Goal: Navigation & Orientation: Understand site structure

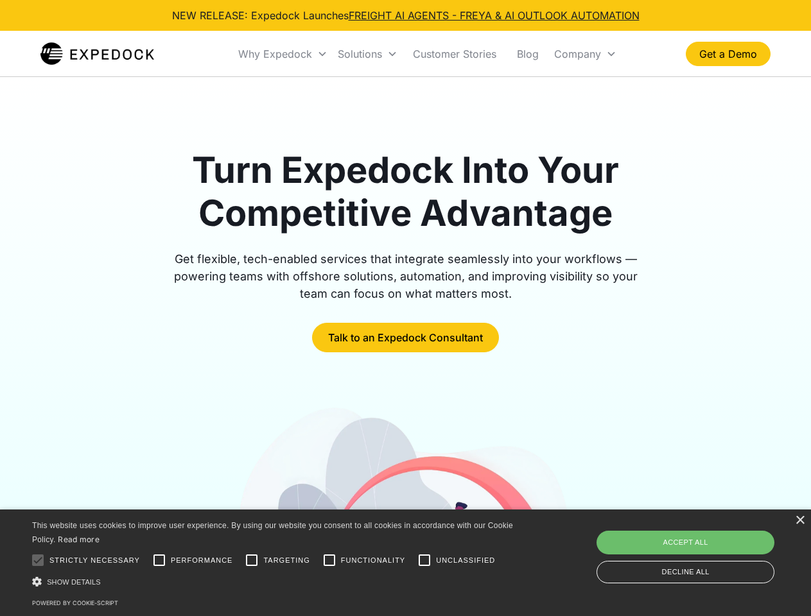
click at [283, 54] on div "Why Expedock" at bounding box center [275, 53] width 74 height 13
click at [367, 54] on div "Solutions" at bounding box center [360, 53] width 44 height 13
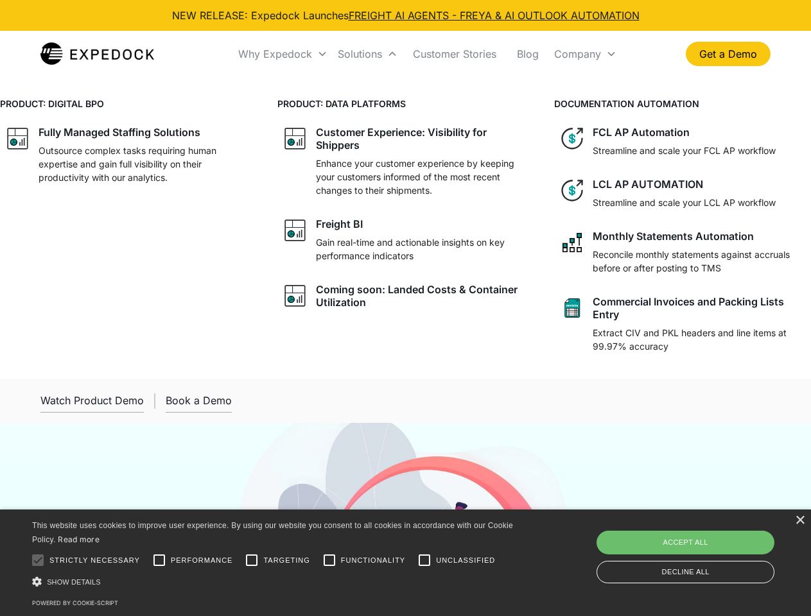
click at [585, 54] on div "Company" at bounding box center [577, 53] width 47 height 13
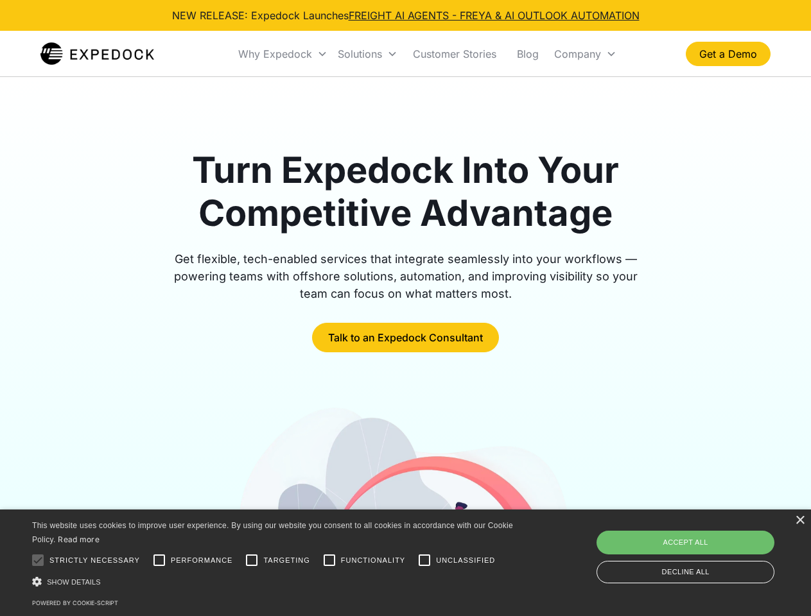
click at [38, 560] on div at bounding box center [38, 560] width 26 height 26
click at [159, 560] on input "Performance" at bounding box center [159, 560] width 26 height 26
checkbox input "true"
click at [252, 560] on input "Targeting" at bounding box center [252, 560] width 26 height 26
checkbox input "true"
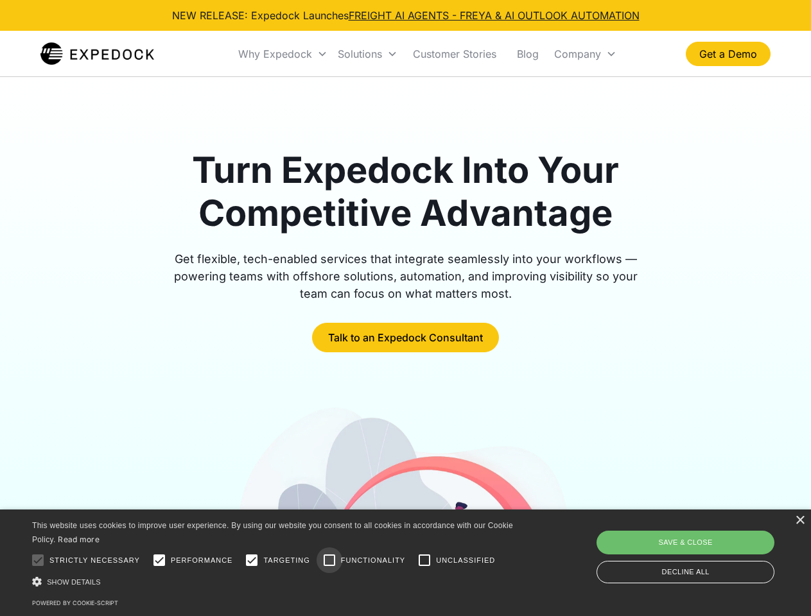
click at [329, 560] on input "Functionality" at bounding box center [329, 560] width 26 height 26
checkbox input "true"
click at [424, 560] on input "Unclassified" at bounding box center [424, 560] width 26 height 26
checkbox input "true"
click at [275, 581] on div "Show details Hide details" at bounding box center [274, 581] width 485 height 13
